Goal: Task Accomplishment & Management: Manage account settings

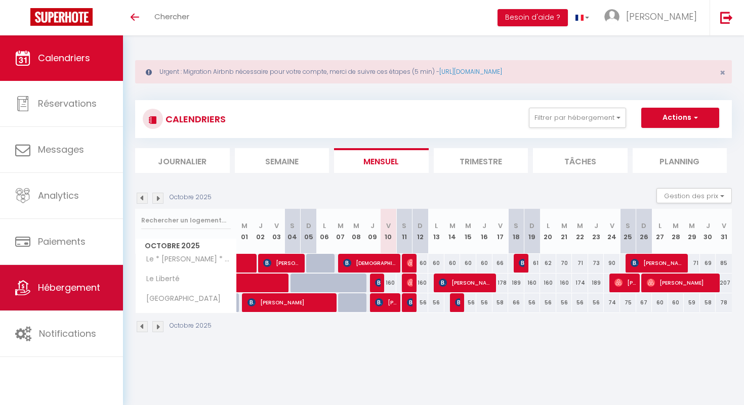
click at [84, 285] on span "Hébergement" at bounding box center [69, 287] width 62 height 13
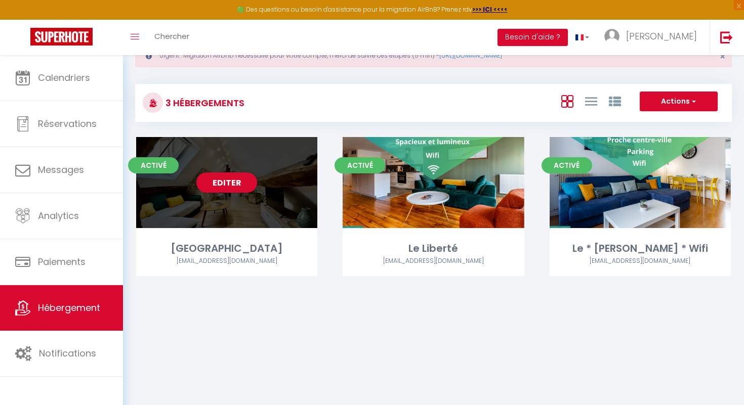
scroll to position [35, 0]
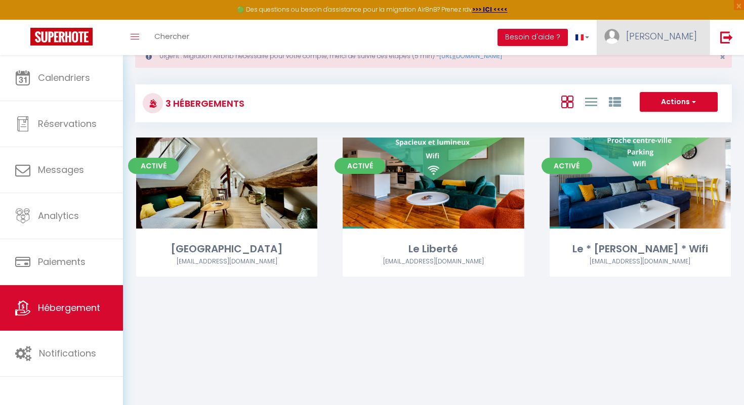
click at [671, 35] on span "[PERSON_NAME]" at bounding box center [661, 36] width 71 height 13
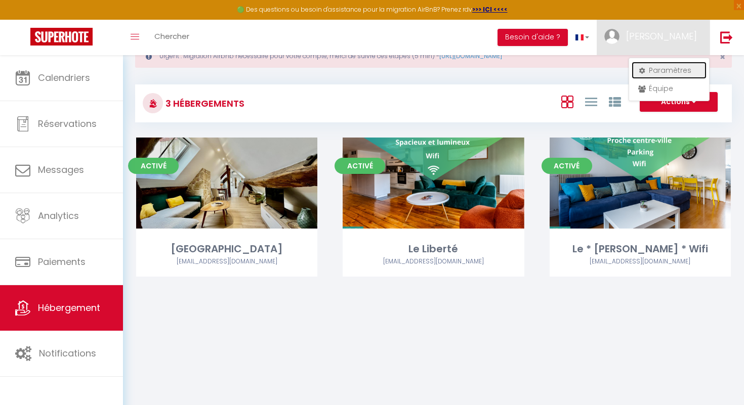
click at [679, 64] on link "Paramètres" at bounding box center [669, 70] width 75 height 17
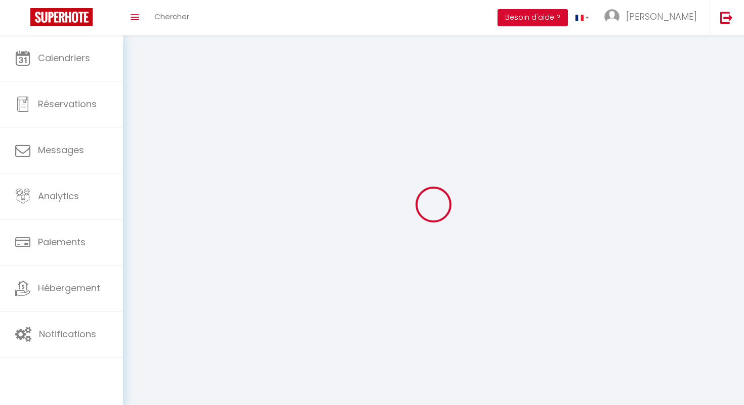
type input "IjNKhzqgrcXTjSsKwri72FXCZ"
type input "dLAgEwS7SCbdBeptlLW2EoUb7"
type input "[URL][DOMAIN_NAME]"
select select "28"
select select "fr"
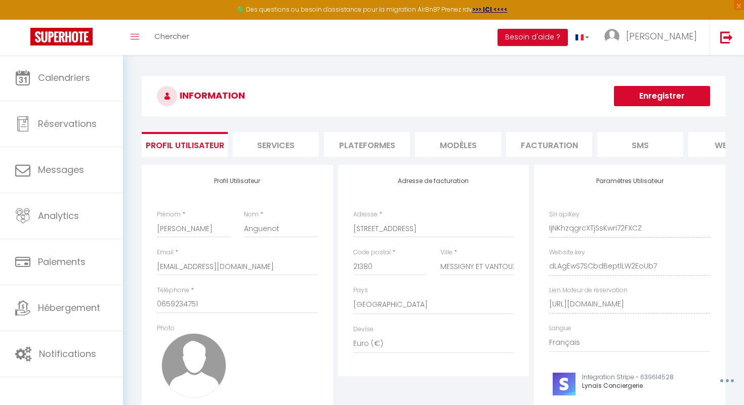
click at [357, 146] on li "Plateformes" at bounding box center [367, 144] width 86 height 25
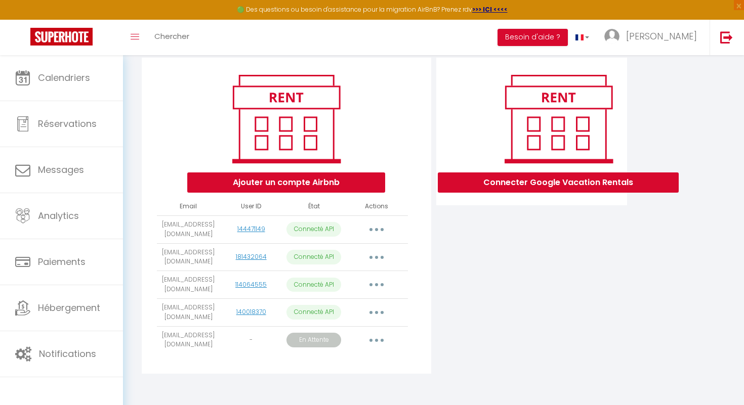
scroll to position [107, 0]
